Goal: Check status: Check status

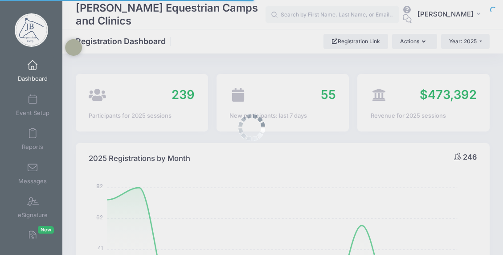
select select
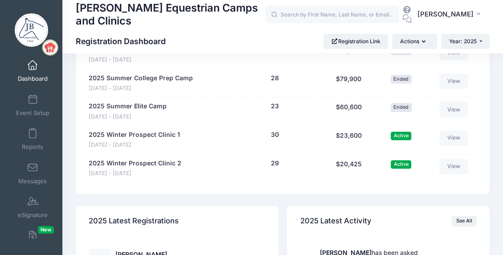
scroll to position [847, 0]
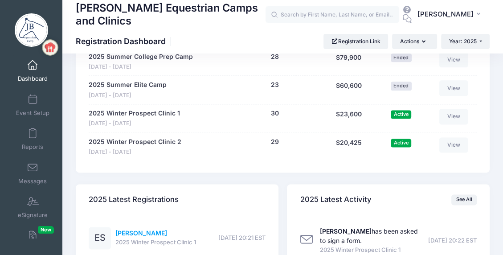
click at [141, 232] on link "[PERSON_NAME]" at bounding box center [142, 233] width 52 height 8
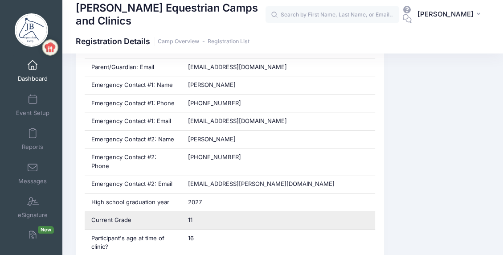
scroll to position [491, 0]
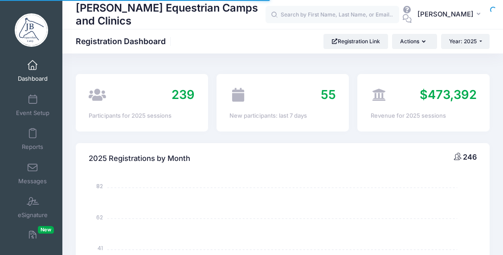
select select
